Goal: Transaction & Acquisition: Purchase product/service

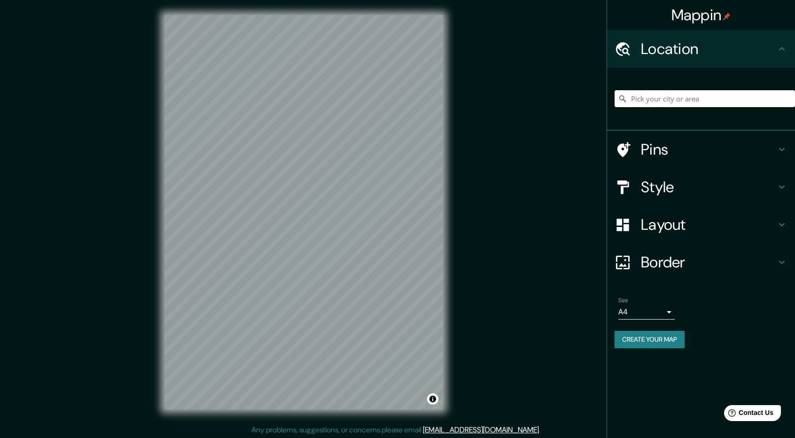
click at [674, 103] on input "Pick your city or area" at bounding box center [705, 98] width 181 height 17
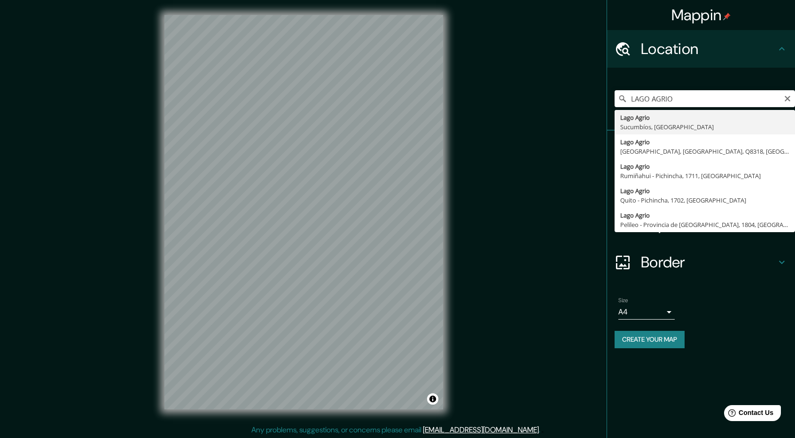
type input "Lago Agrio, Sucumbíos, Ecuador"
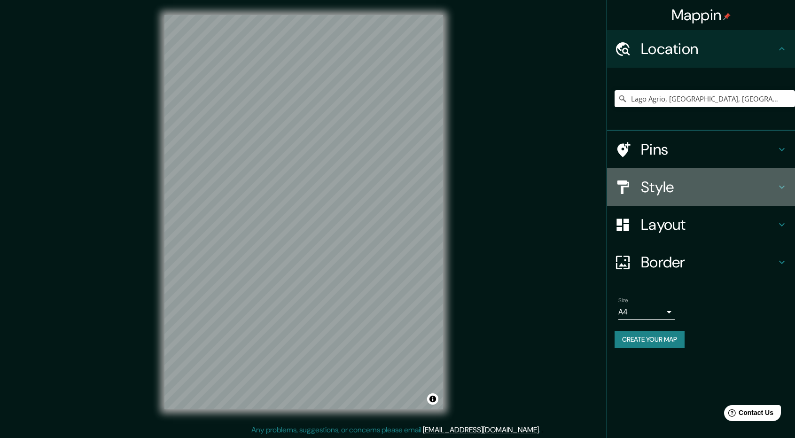
click at [729, 169] on div "Style" at bounding box center [701, 187] width 188 height 38
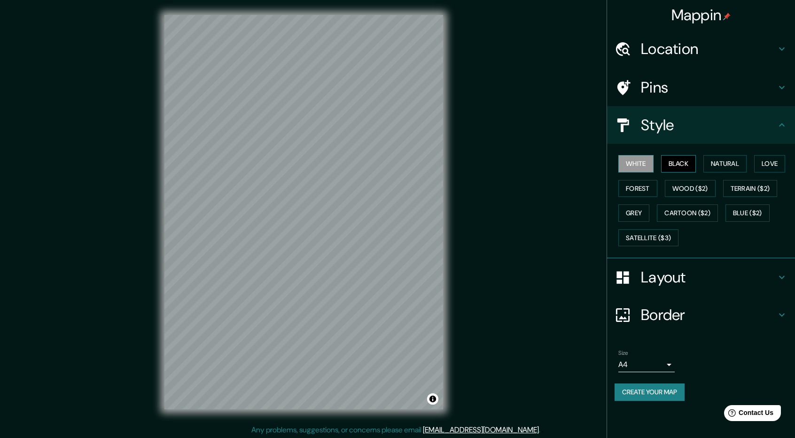
click at [691, 167] on button "Black" at bounding box center [678, 163] width 35 height 17
click at [636, 164] on button "White" at bounding box center [636, 163] width 35 height 17
click at [723, 164] on button "Natural" at bounding box center [725, 163] width 43 height 17
click at [764, 159] on button "Love" at bounding box center [770, 163] width 31 height 17
click at [732, 163] on button "Natural" at bounding box center [725, 163] width 43 height 17
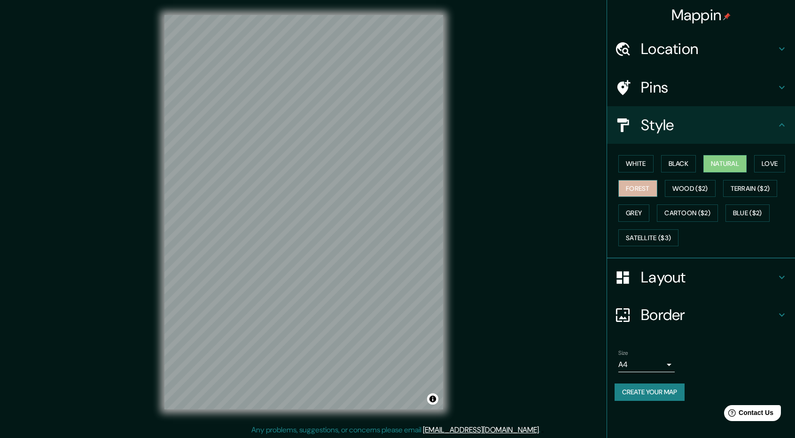
click at [646, 186] on button "Forest" at bounding box center [638, 188] width 39 height 17
click at [644, 209] on button "Grey" at bounding box center [634, 213] width 31 height 17
click at [734, 167] on button "Natural" at bounding box center [725, 163] width 43 height 17
click at [691, 273] on h4 "Layout" at bounding box center [708, 277] width 135 height 19
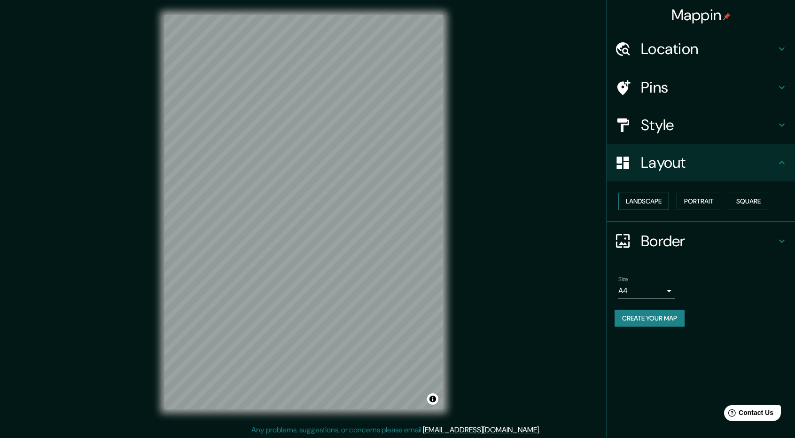
click at [655, 202] on button "Landscape" at bounding box center [644, 201] width 51 height 17
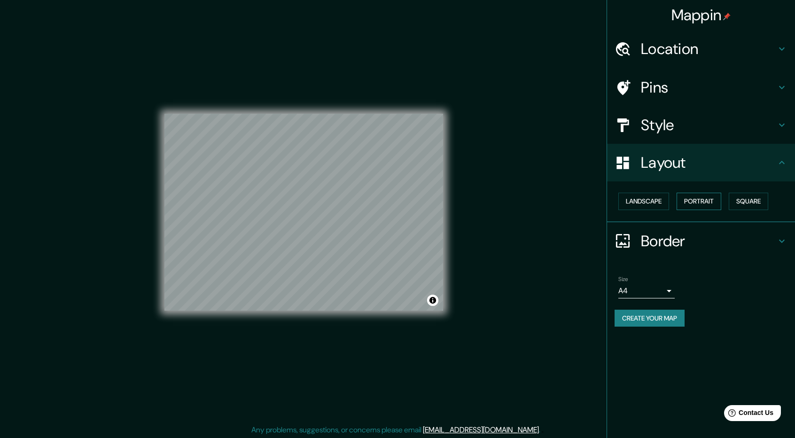
click at [693, 202] on button "Portrait" at bounding box center [699, 201] width 45 height 17
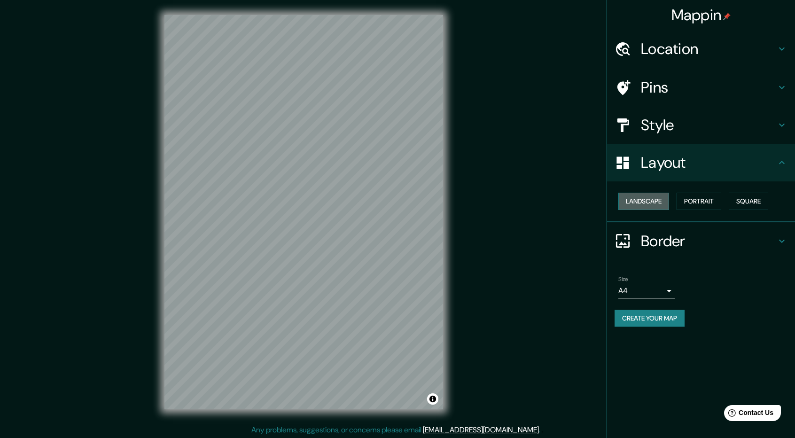
click at [663, 202] on button "Landscape" at bounding box center [644, 201] width 51 height 17
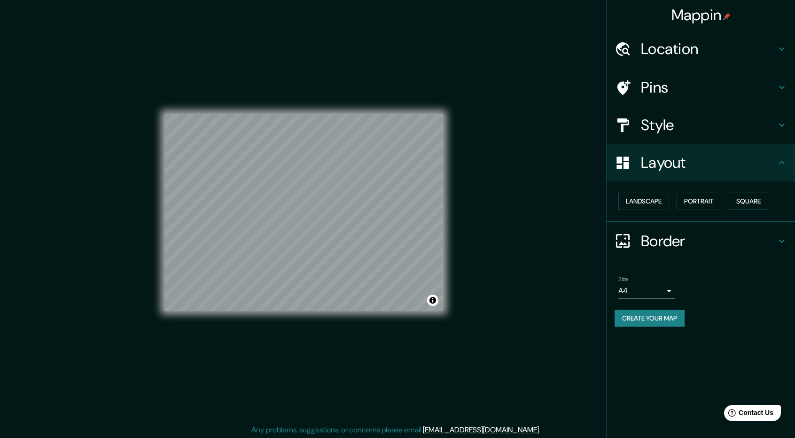
click at [753, 201] on button "Square" at bounding box center [748, 201] width 39 height 17
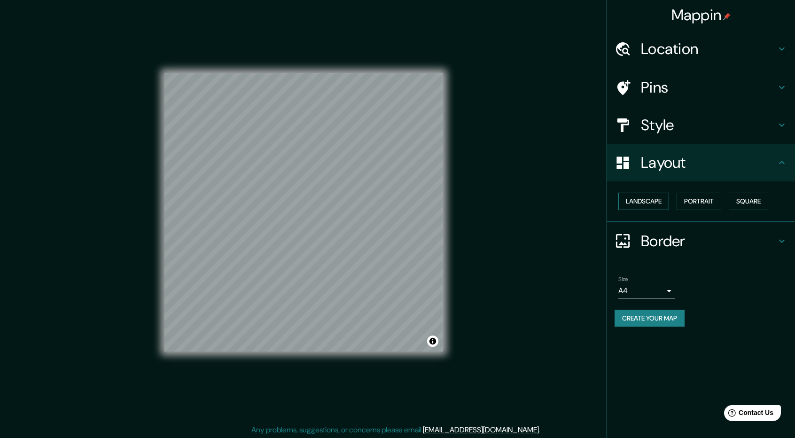
click at [661, 203] on button "Landscape" at bounding box center [644, 201] width 51 height 17
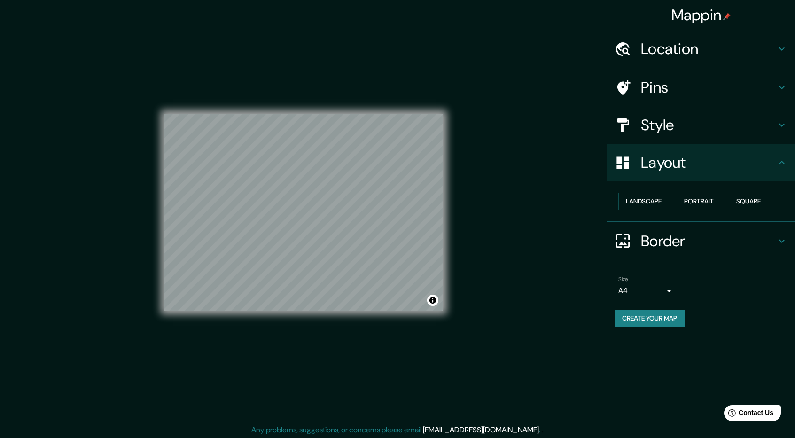
click at [758, 203] on button "Square" at bounding box center [748, 201] width 39 height 17
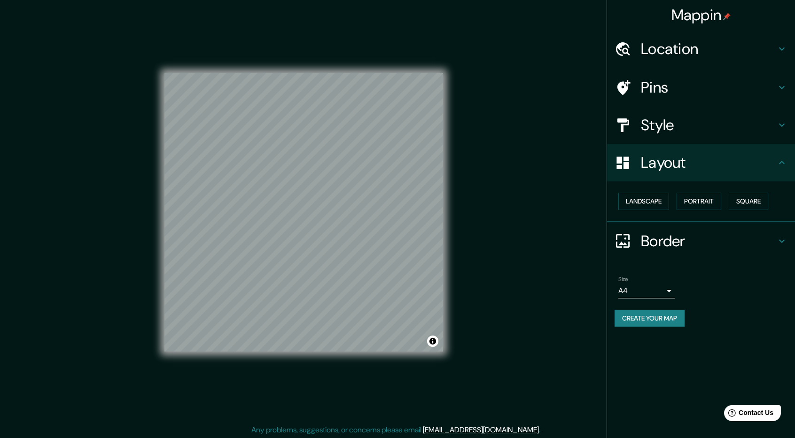
click at [720, 40] on h4 "Location" at bounding box center [708, 48] width 135 height 19
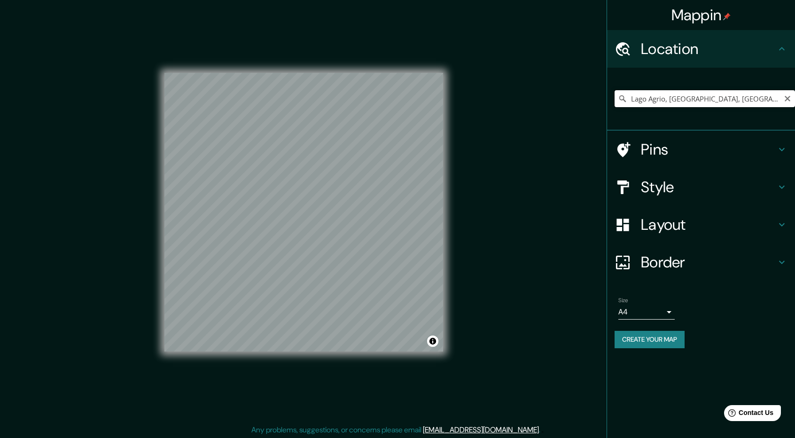
click at [748, 106] on input "Lago Agrio, Sucumbíos, Ecuador" at bounding box center [705, 98] width 181 height 17
click at [782, 101] on input "Lago Agrio, Sucumbíos, Ecuador" at bounding box center [705, 98] width 181 height 17
click at [787, 100] on icon "Clear" at bounding box center [788, 99] width 6 height 6
click at [774, 60] on div "Location" at bounding box center [701, 49] width 188 height 38
click at [774, 51] on h4 "Location" at bounding box center [708, 48] width 135 height 19
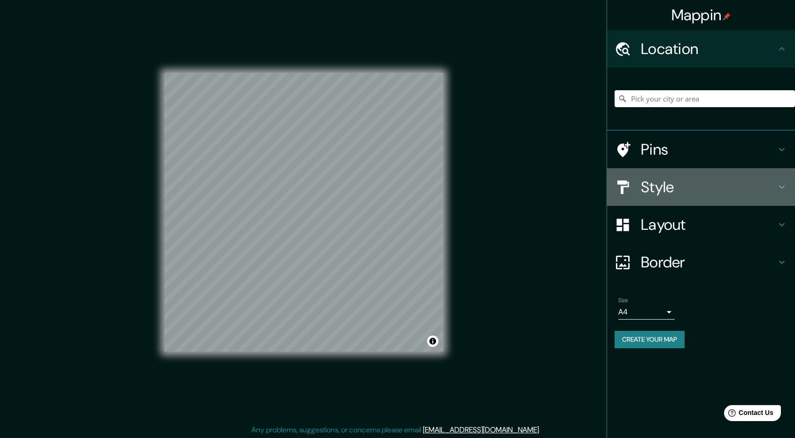
click at [685, 186] on h4 "Style" at bounding box center [708, 187] width 135 height 19
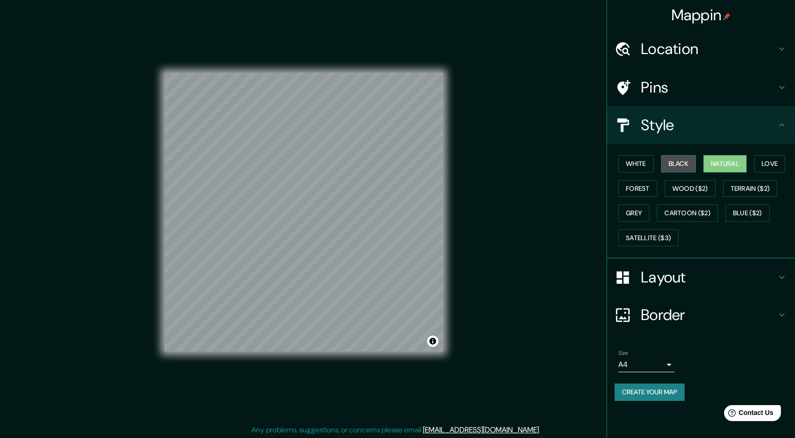
click at [686, 166] on button "Black" at bounding box center [678, 163] width 35 height 17
click at [648, 165] on button "White" at bounding box center [636, 163] width 35 height 17
click at [721, 162] on button "Natural" at bounding box center [725, 163] width 43 height 17
click at [625, 160] on button "White" at bounding box center [636, 163] width 35 height 17
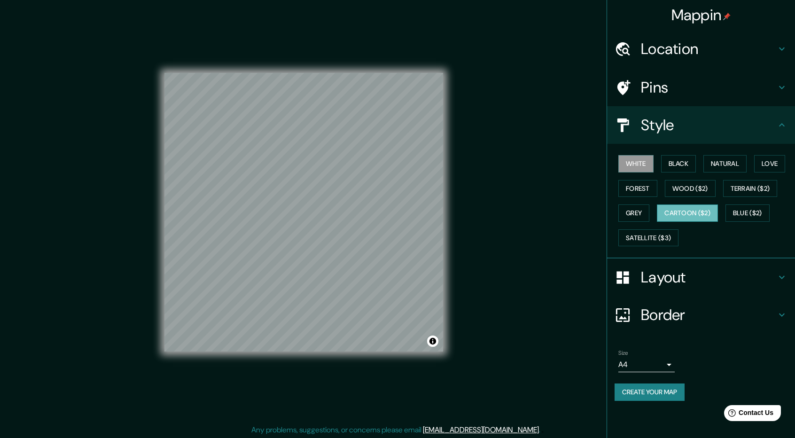
click at [705, 211] on button "Cartoon ($2)" at bounding box center [687, 213] width 61 height 17
click at [646, 190] on button "Forest" at bounding box center [638, 188] width 39 height 17
click at [643, 166] on button "White" at bounding box center [636, 163] width 35 height 17
click at [685, 275] on h4 "Layout" at bounding box center [708, 277] width 135 height 19
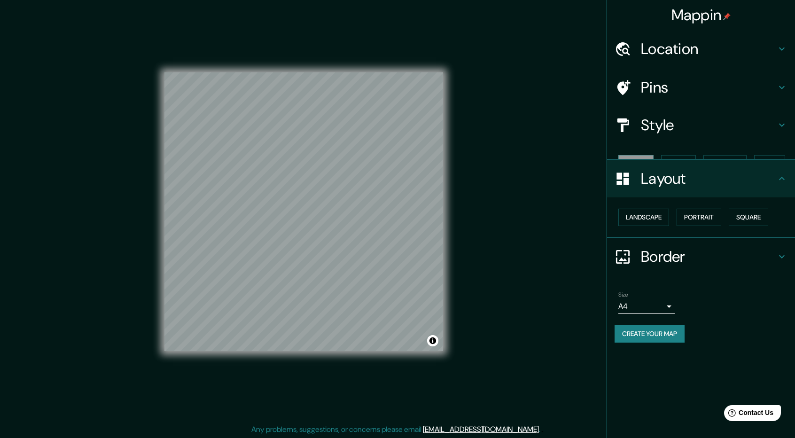
scroll to position [1, 0]
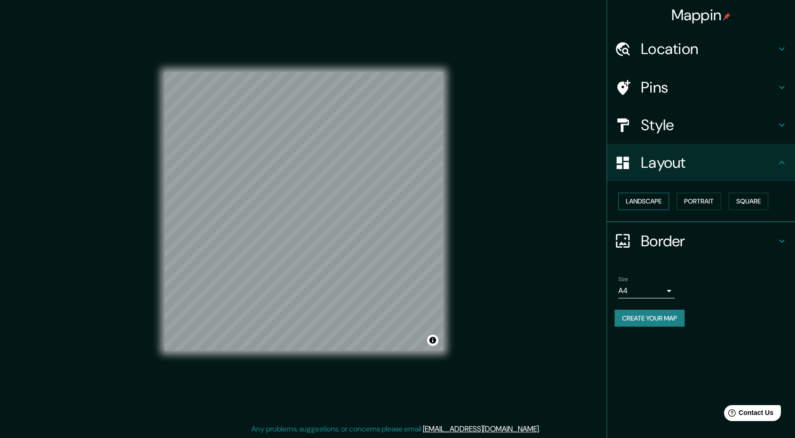
click at [661, 202] on button "Landscape" at bounding box center [644, 201] width 51 height 17
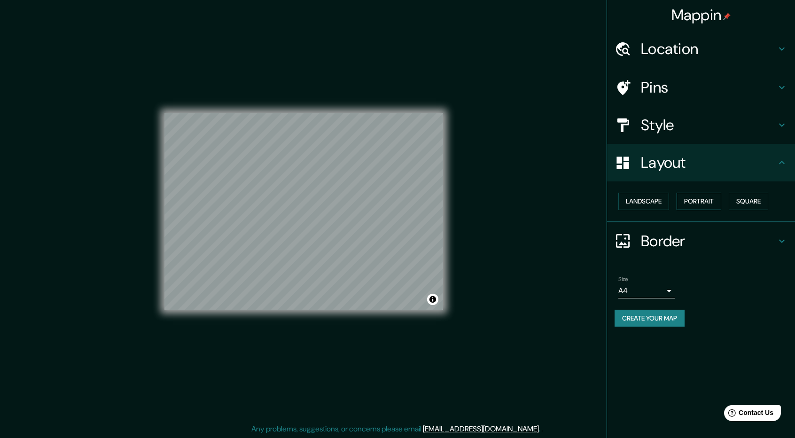
click at [694, 199] on button "Portrait" at bounding box center [699, 201] width 45 height 17
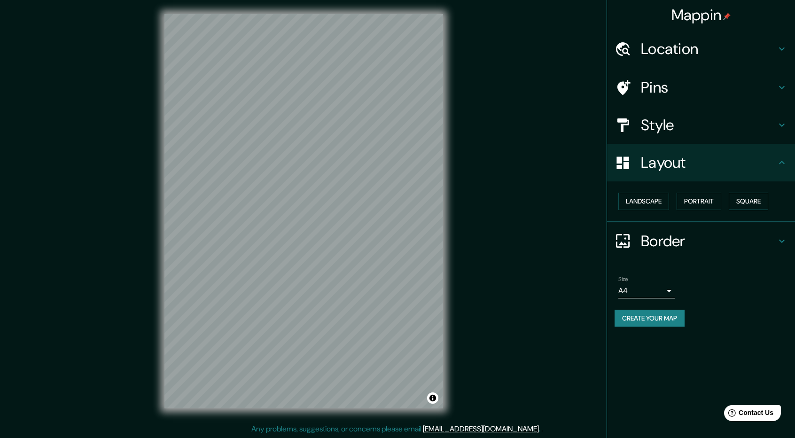
click at [759, 197] on button "Square" at bounding box center [748, 201] width 39 height 17
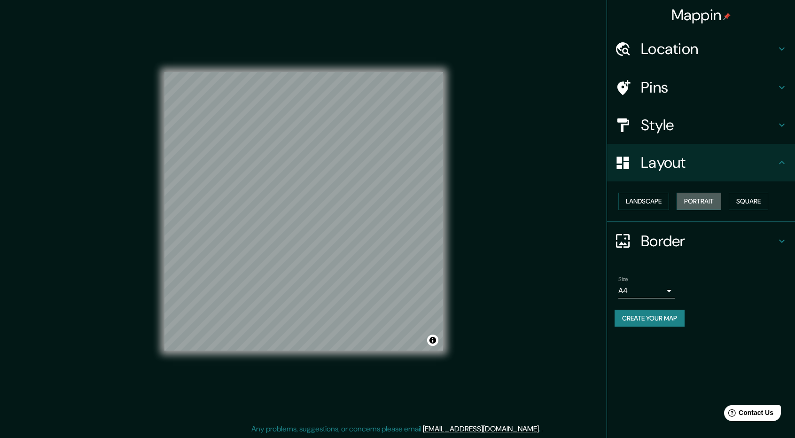
click at [706, 199] on button "Portrait" at bounding box center [699, 201] width 45 height 17
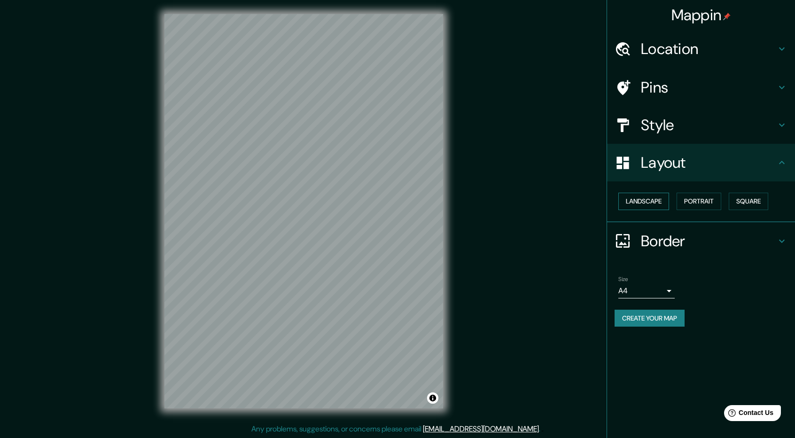
click at [644, 202] on button "Landscape" at bounding box center [644, 201] width 51 height 17
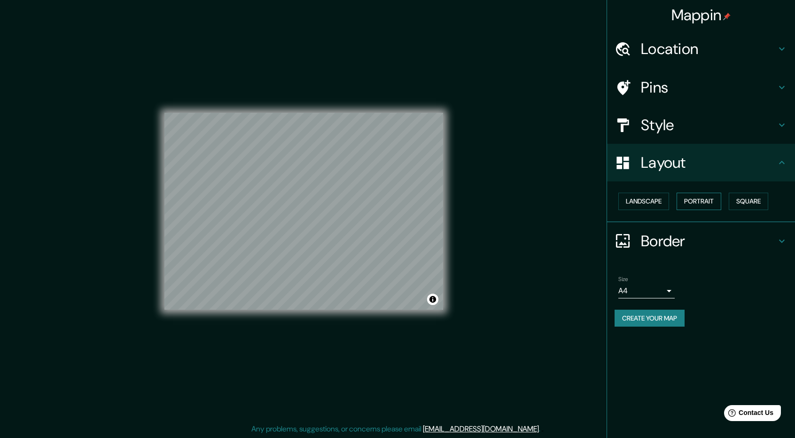
click at [702, 201] on button "Portrait" at bounding box center [699, 201] width 45 height 17
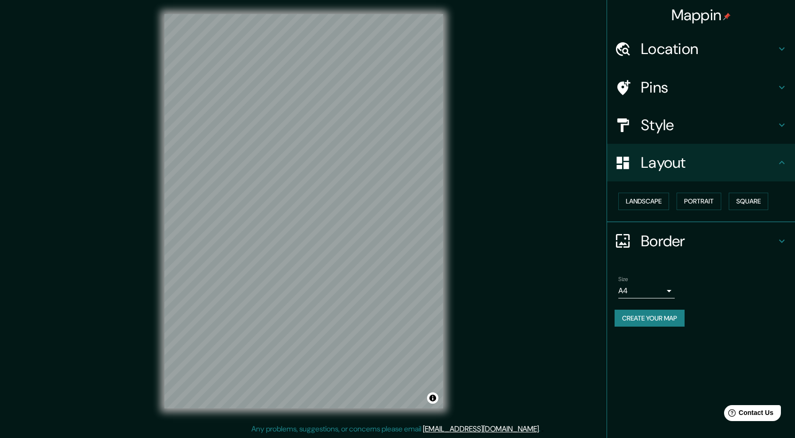
click at [671, 289] on body "Mappin Location Pins Style Layout Landscape Portrait Square Border Choose a bor…" at bounding box center [397, 218] width 795 height 438
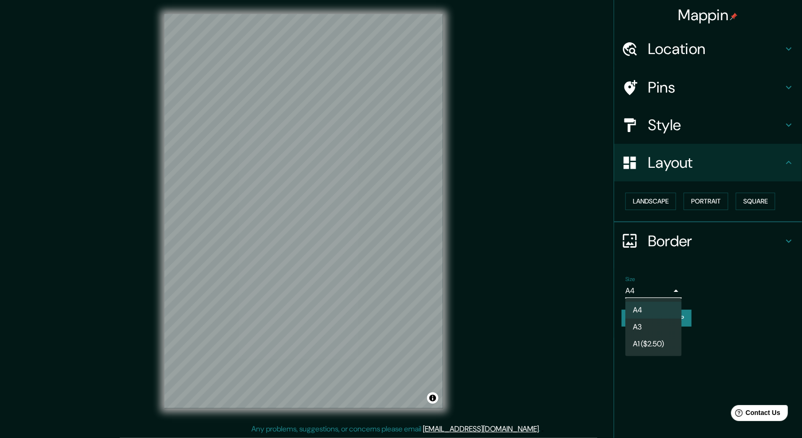
click at [639, 325] on li "A3" at bounding box center [654, 327] width 56 height 17
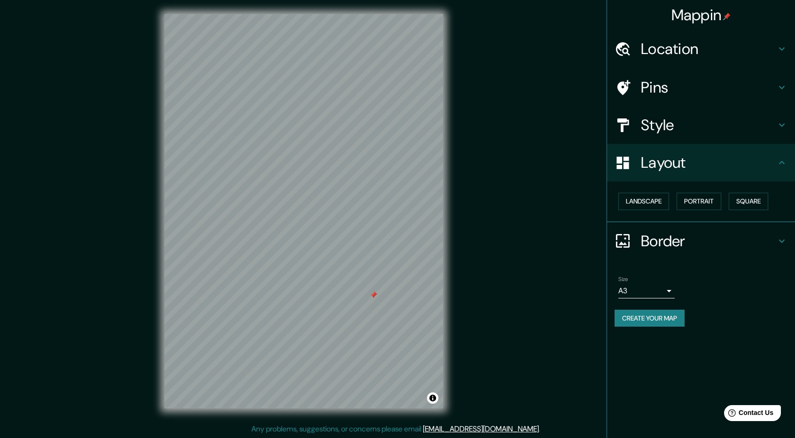
click at [371, 298] on div at bounding box center [374, 295] width 8 height 8
drag, startPoint x: 395, startPoint y: 290, endPoint x: 525, endPoint y: 260, distance: 133.2
click at [525, 260] on div "Mappin Location Pins Style Layout Landscape Portrait Square Border Choose a bor…" at bounding box center [397, 219] width 795 height 440
click at [674, 97] on div "Pins" at bounding box center [701, 88] width 188 height 38
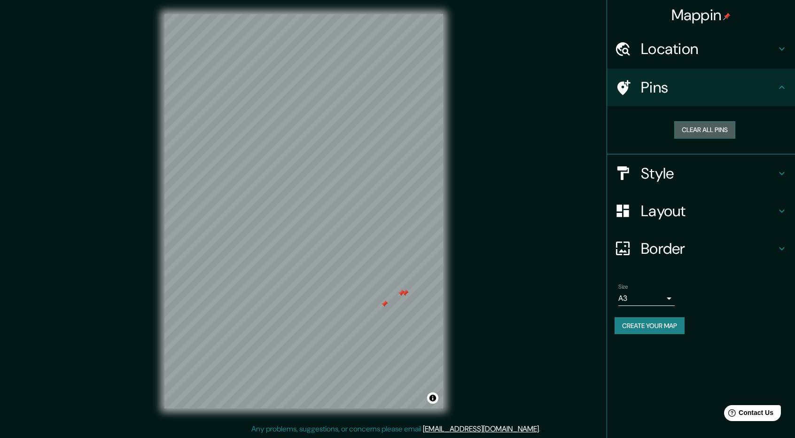
click at [715, 130] on button "Clear all pins" at bounding box center [705, 129] width 61 height 17
click at [652, 328] on button "Create your map" at bounding box center [650, 325] width 70 height 17
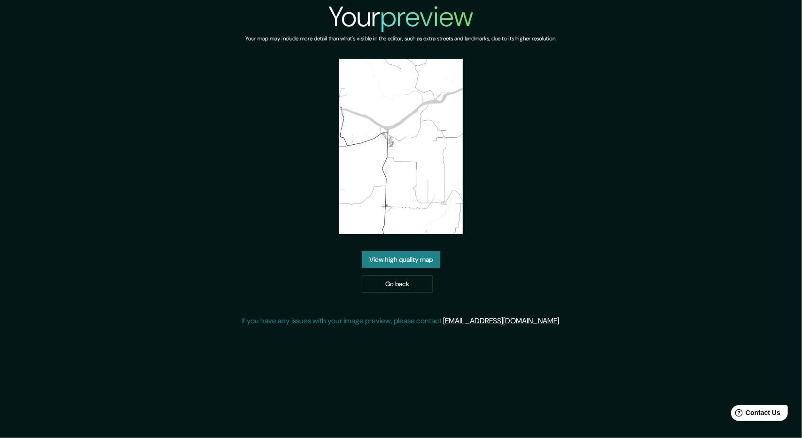
click at [438, 262] on link "View high quality map" at bounding box center [401, 259] width 79 height 17
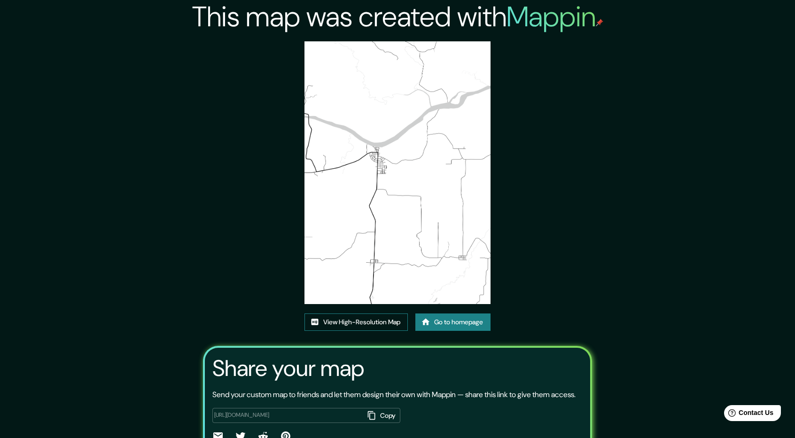
click at [392, 324] on link "View High-Resolution Map" at bounding box center [356, 322] width 103 height 17
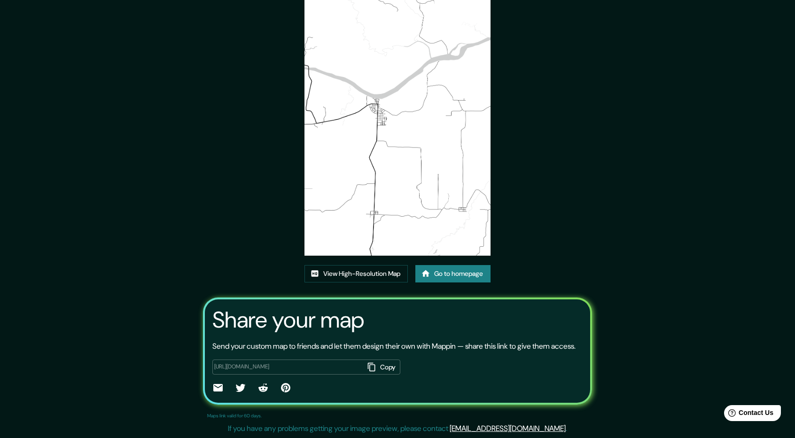
click at [381, 368] on button "Copy" at bounding box center [382, 368] width 37 height 16
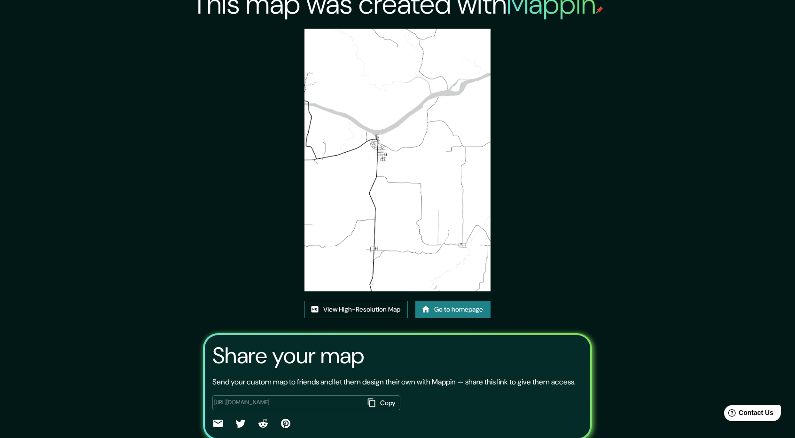
click at [364, 311] on link "View High-Resolution Map" at bounding box center [356, 309] width 103 height 17
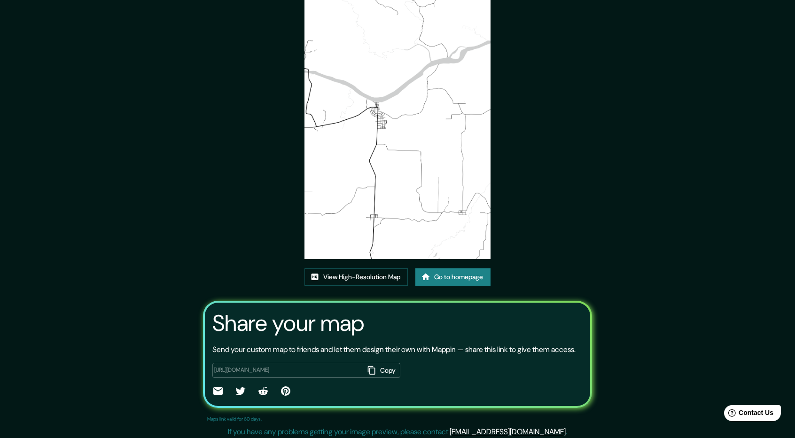
scroll to position [60, 0]
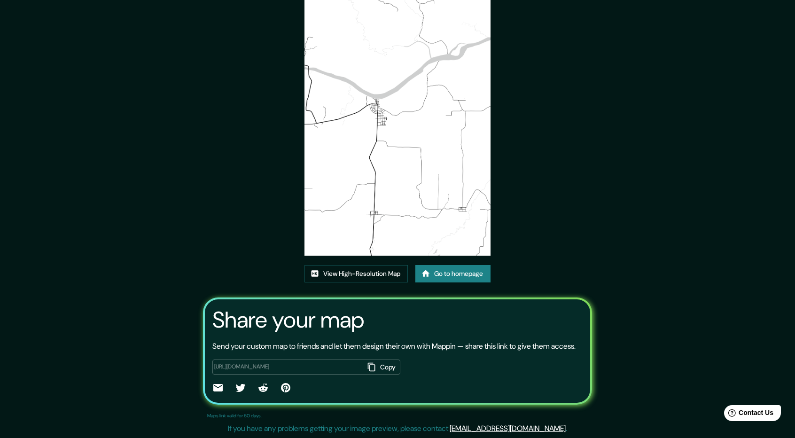
click at [382, 362] on button "Copy" at bounding box center [382, 368] width 37 height 16
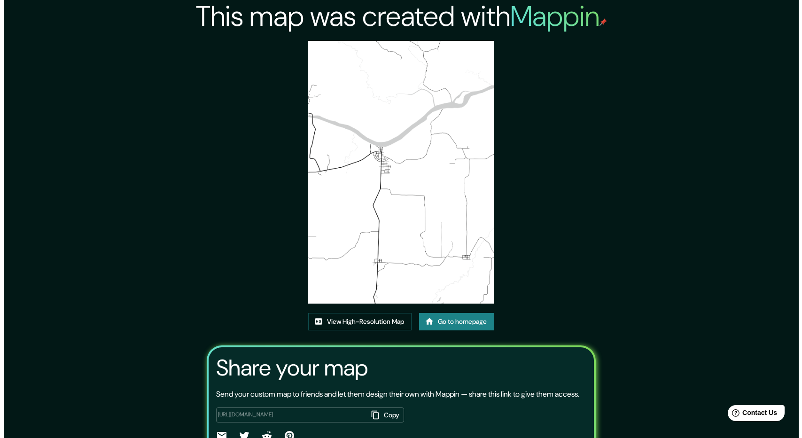
scroll to position [0, 0]
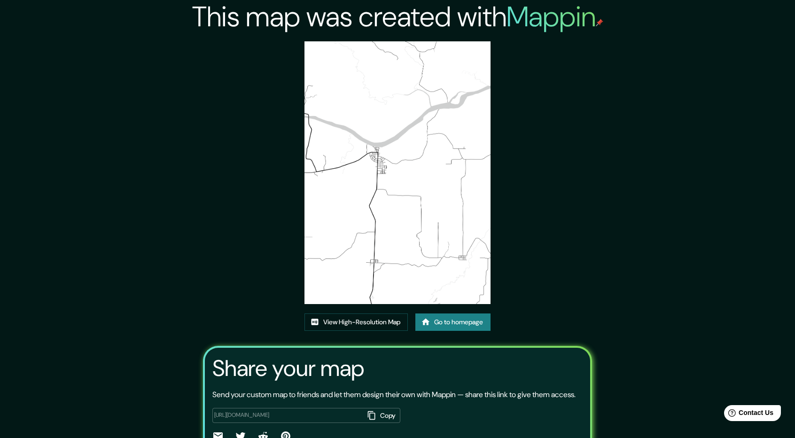
click at [558, 67] on div "This map was created with Mappin View High-Resolution Map Go to homepage Share …" at bounding box center [397, 243] width 411 height 487
click at [569, 55] on div "This map was created with Mappin View High-Resolution Map Go to homepage Share …" at bounding box center [397, 243] width 411 height 487
click at [452, 325] on link "Go to homepage" at bounding box center [453, 322] width 75 height 17
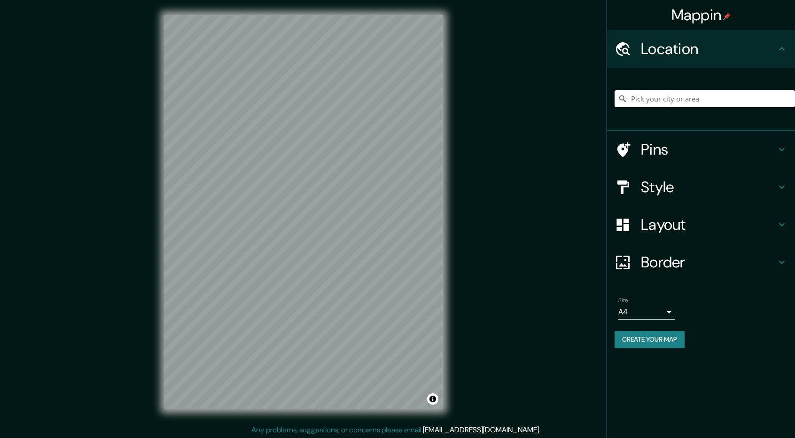
scroll to position [1, 0]
click at [667, 99] on input "Pick your city or area" at bounding box center [705, 98] width 181 height 17
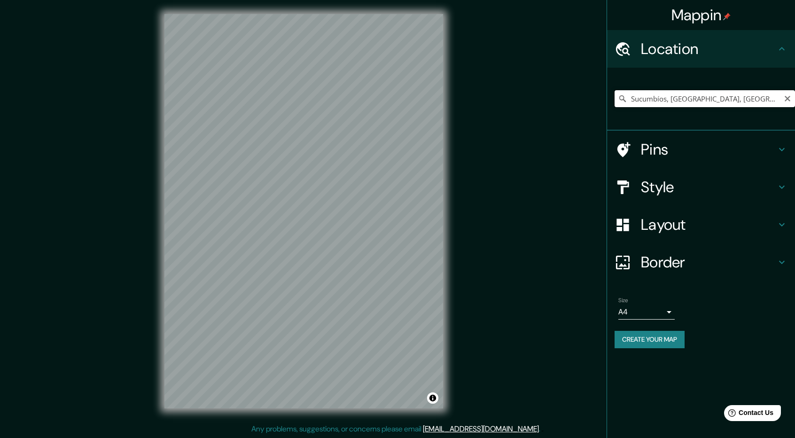
drag, startPoint x: 769, startPoint y: 99, endPoint x: 553, endPoint y: 100, distance: 215.8
click at [553, 100] on div "Mappin Location Sucumbíos, Sucumbíos, Ecuador Pins Style Layout Border Choose a…" at bounding box center [397, 219] width 795 height 440
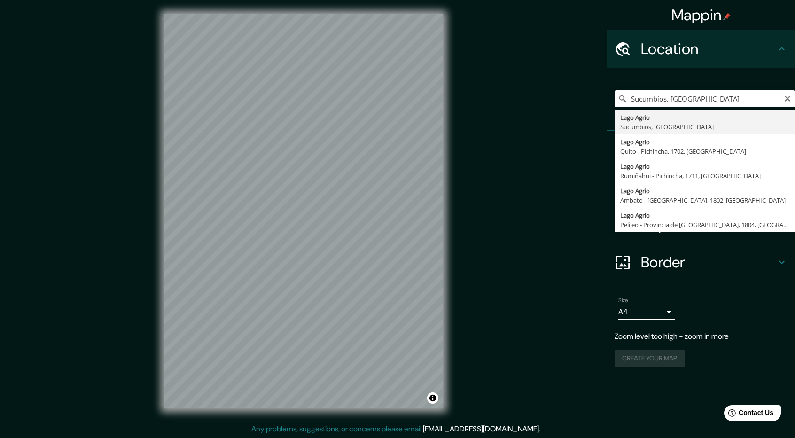
type input "Lago Agrio, Sucumbíos, Ecuador"
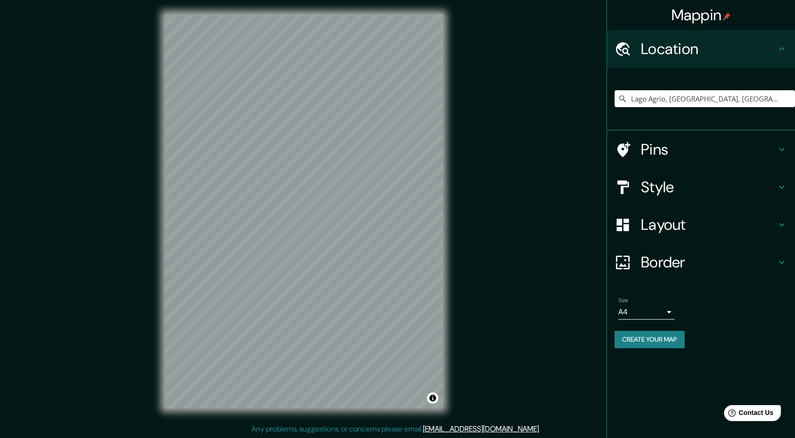
click at [659, 338] on button "Create your map" at bounding box center [650, 339] width 70 height 17
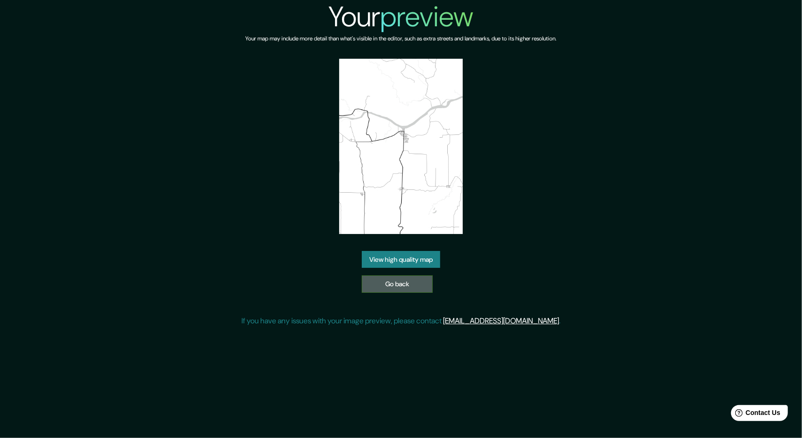
click at [393, 279] on link "Go back" at bounding box center [397, 283] width 71 height 17
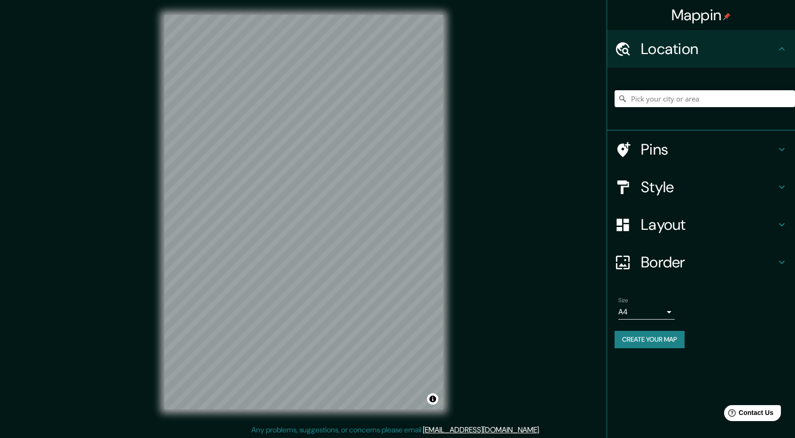
click at [683, 94] on input "Pick your city or area" at bounding box center [705, 98] width 181 height 17
type input "Lago Agrio, [GEOGRAPHIC_DATA], [GEOGRAPHIC_DATA]"
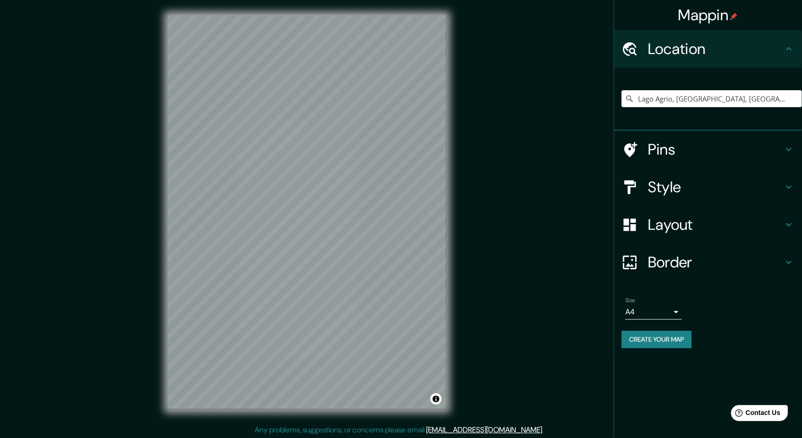
click at [657, 308] on body "Mappin Location [GEOGRAPHIC_DATA], [GEOGRAPHIC_DATA], [GEOGRAPHIC_DATA] [GEOGRA…" at bounding box center [401, 219] width 802 height 438
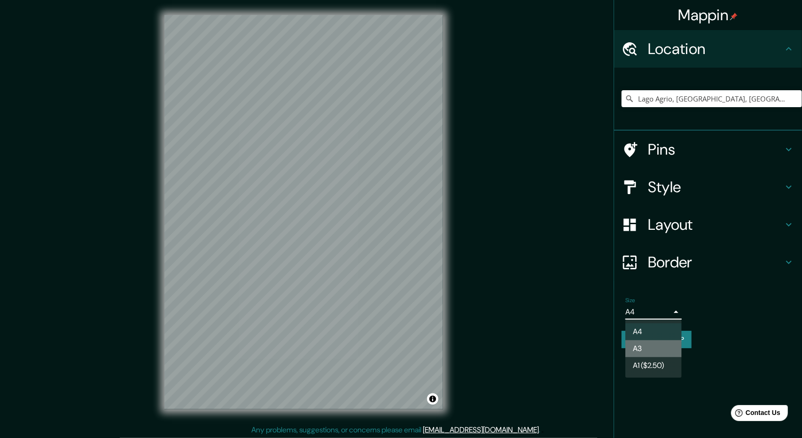
click at [645, 346] on li "A3" at bounding box center [654, 348] width 56 height 17
type input "a4"
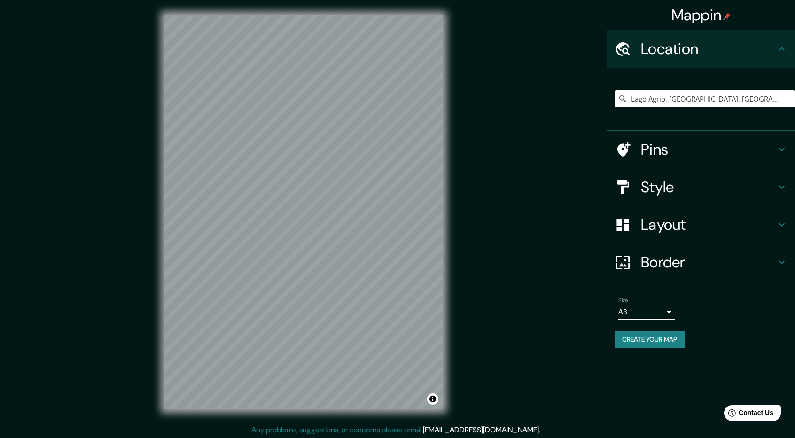
click at [673, 333] on button "Create your map" at bounding box center [650, 339] width 70 height 17
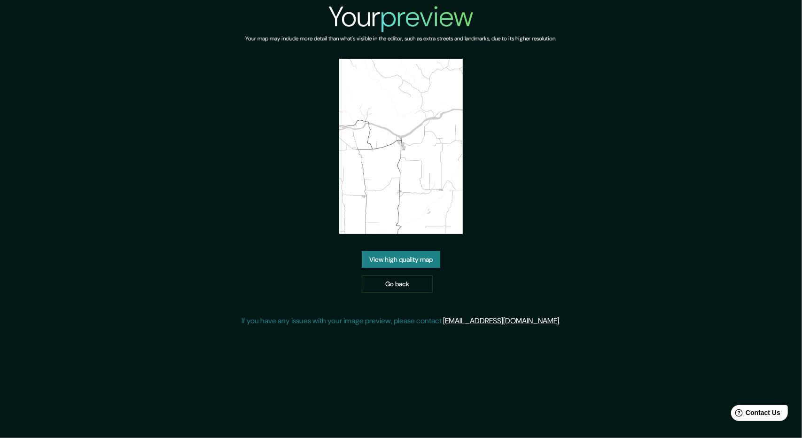
click at [402, 152] on img at bounding box center [401, 146] width 124 height 175
click at [409, 259] on link "View high quality map" at bounding box center [401, 259] width 79 height 17
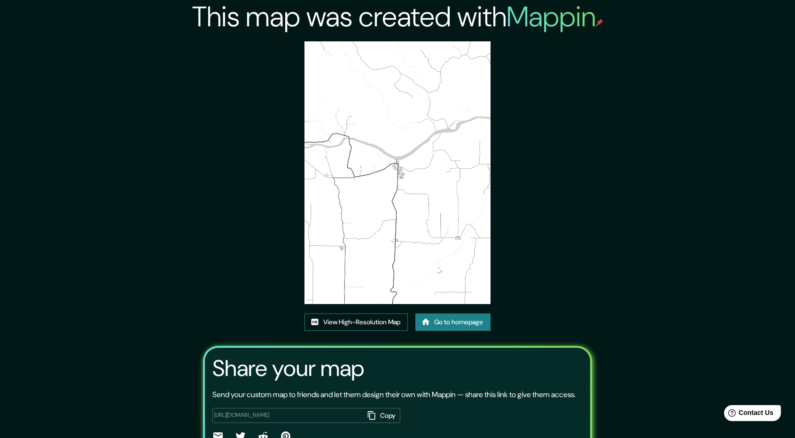
click at [378, 320] on link "View High-Resolution Map" at bounding box center [356, 322] width 103 height 17
